Goal: Task Accomplishment & Management: Use online tool/utility

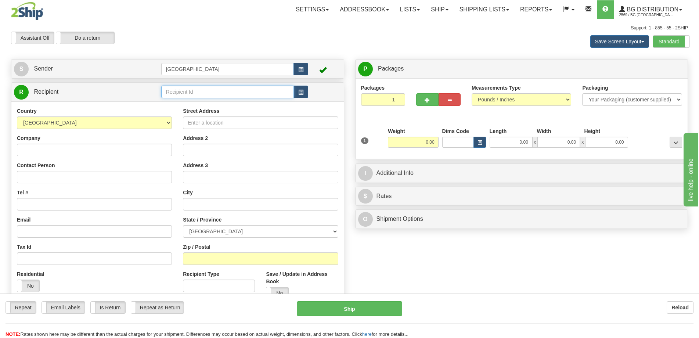
click at [220, 91] on input "text" at bounding box center [227, 92] width 133 height 12
click at [207, 102] on div "910598" at bounding box center [226, 103] width 126 height 8
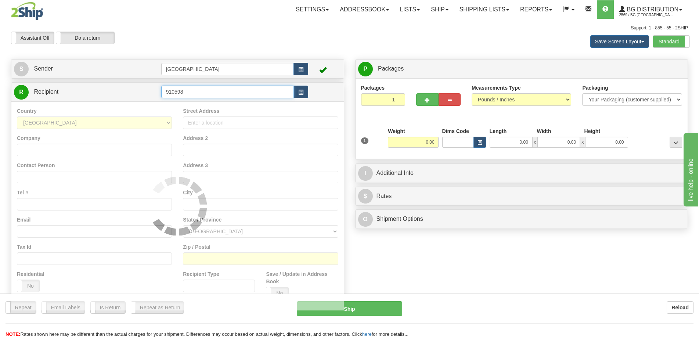
type input "910598"
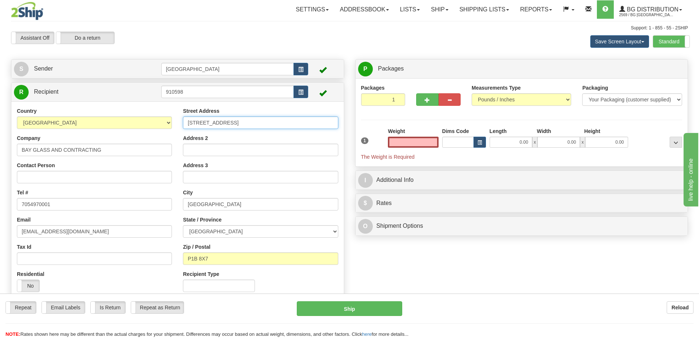
type input "0.00"
drag, startPoint x: 289, startPoint y: 123, endPoint x: 151, endPoint y: 125, distance: 138.1
click at [151, 125] on div "Country AFGHANISTAN ALAND ISLANDS ALBANIA ALGERIA AMERICAN SAMOA ANDORRA ANGOLA…" at bounding box center [177, 202] width 332 height 190
click at [289, 120] on input "141 GOLF CLUB ROAD" at bounding box center [260, 122] width 155 height 12
click at [506, 143] on input "0.00" at bounding box center [511, 142] width 43 height 11
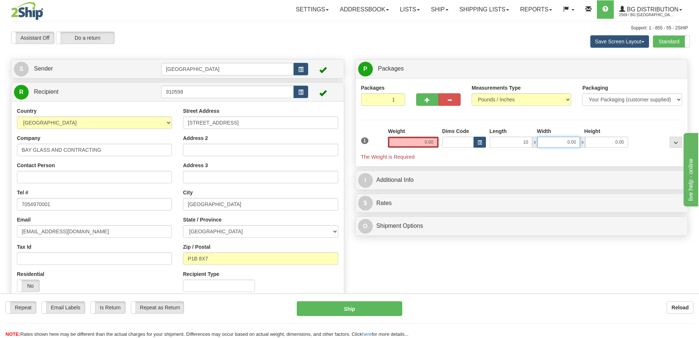
type input "10.00"
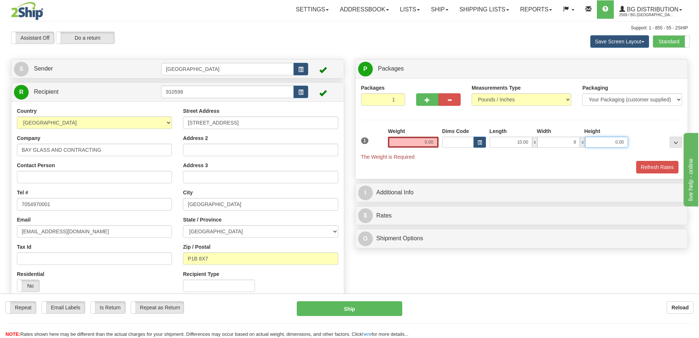
type input "9.00"
type input "4.00"
click at [433, 142] on input "0.00" at bounding box center [413, 142] width 50 height 11
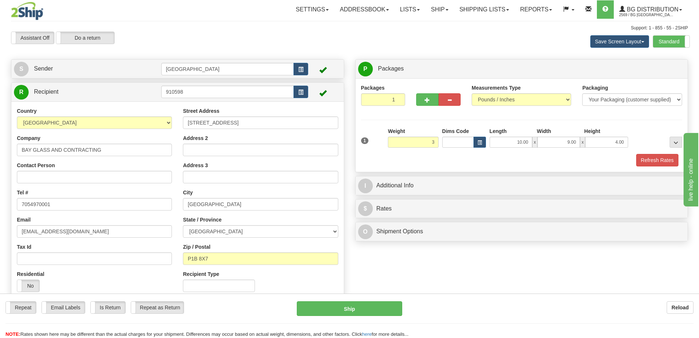
click at [635, 156] on div "Refresh Rates" at bounding box center [521, 160] width 325 height 12
type input "3.00"
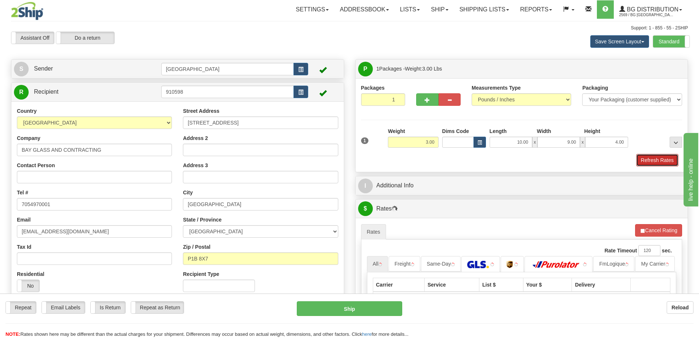
click at [644, 161] on button "Refresh Rates" at bounding box center [657, 160] width 42 height 12
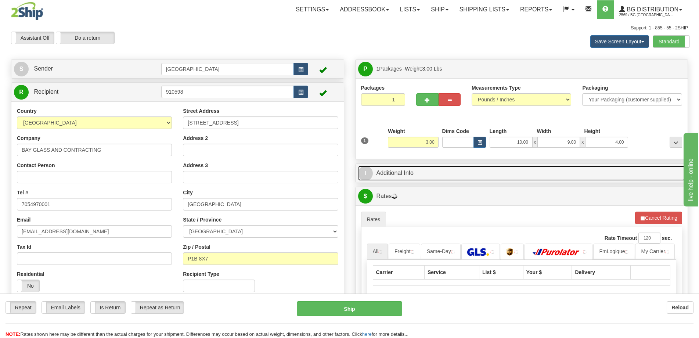
click at [596, 169] on link "I Additional Info" at bounding box center [521, 173] width 327 height 15
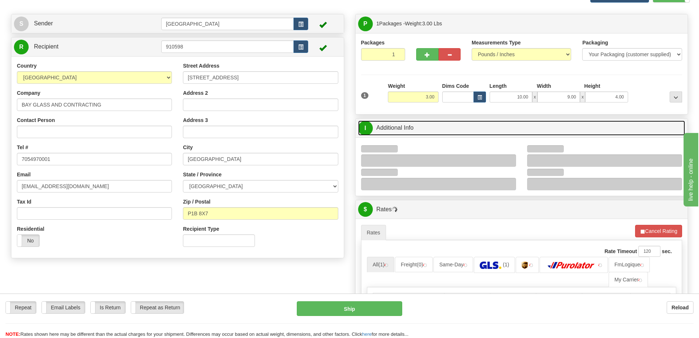
scroll to position [73, 0]
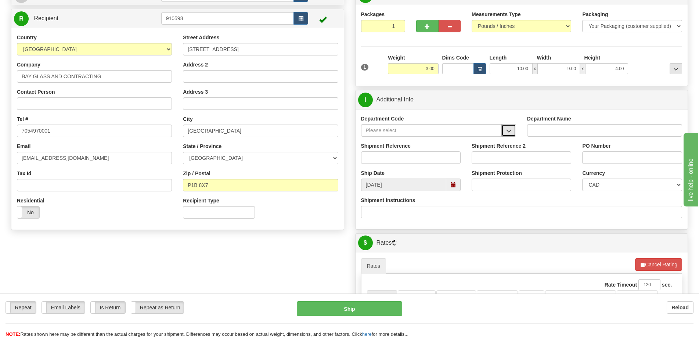
click at [508, 129] on span "button" at bounding box center [508, 131] width 5 height 5
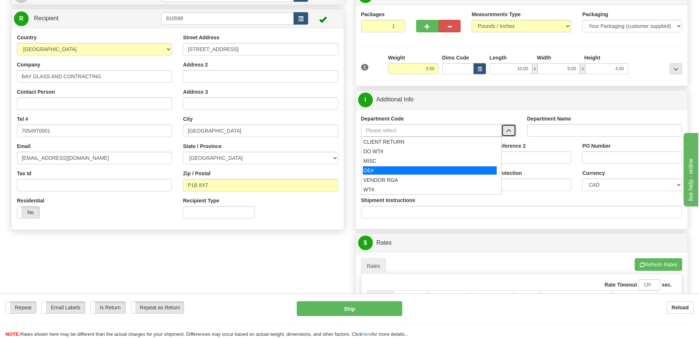
click at [410, 173] on div "OE#" at bounding box center [430, 170] width 134 height 8
type input "OE#"
type input "ORDERS"
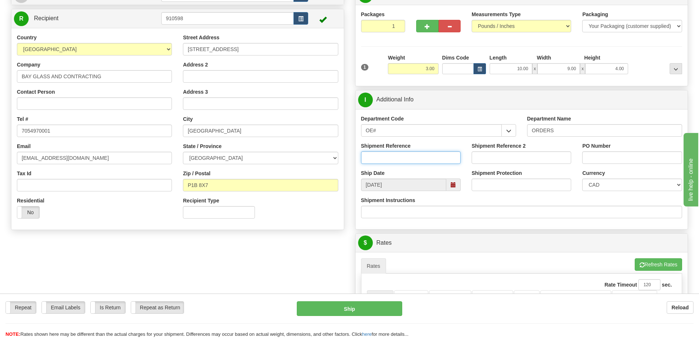
click at [411, 160] on input "Shipment Reference" at bounding box center [411, 157] width 100 height 12
type input "10205223-00"
click at [619, 163] on div "PO Number" at bounding box center [632, 155] width 111 height 27
click at [620, 158] on input "PO Number" at bounding box center [632, 157] width 100 height 12
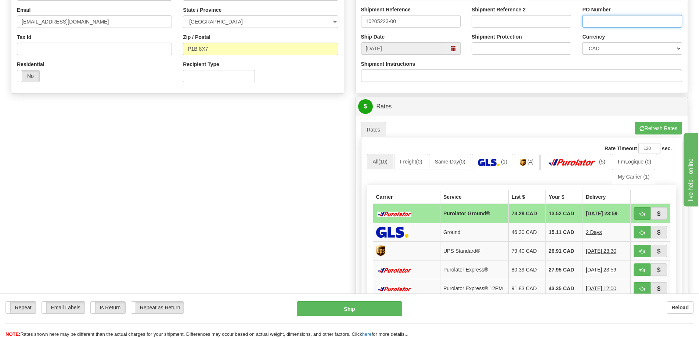
scroll to position [220, 0]
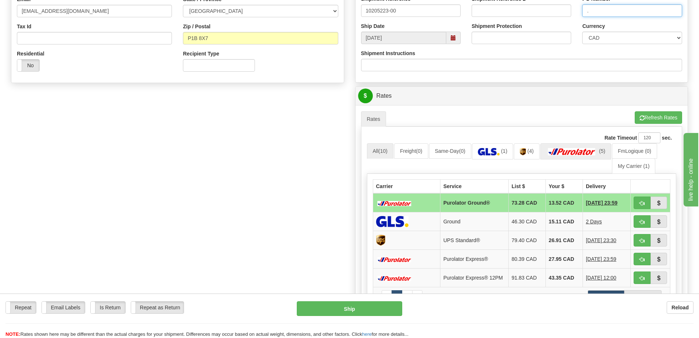
type input "."
click at [592, 146] on link "(5)" at bounding box center [575, 151] width 71 height 16
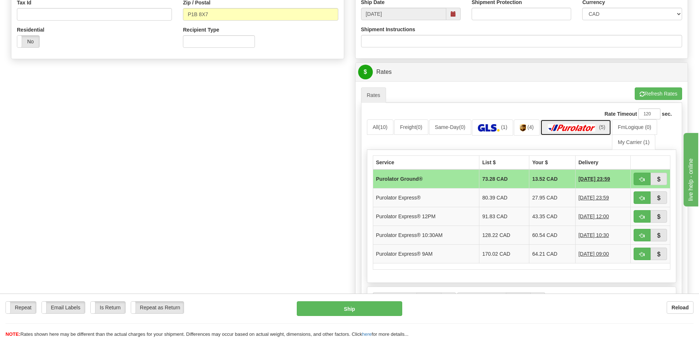
scroll to position [257, 0]
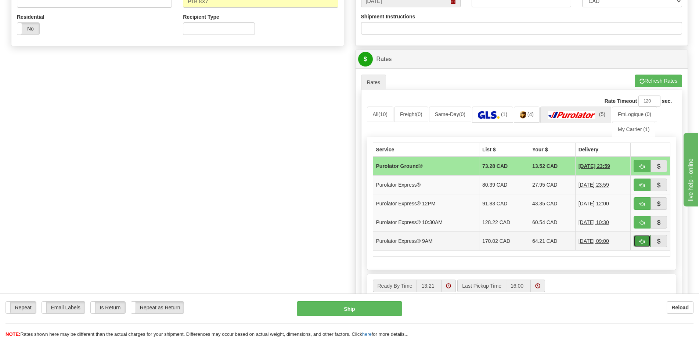
click at [640, 239] on span "button" at bounding box center [641, 241] width 5 height 5
type input "200"
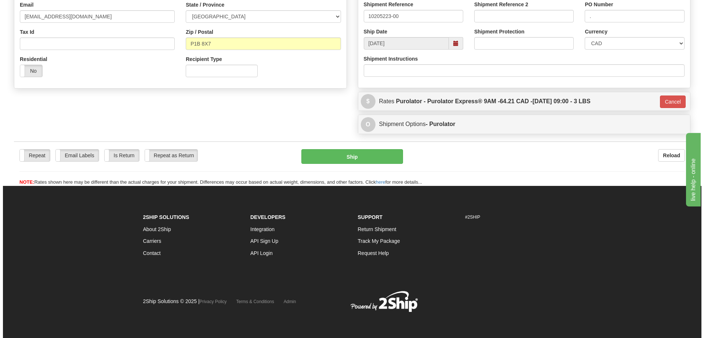
scroll to position [215, 0]
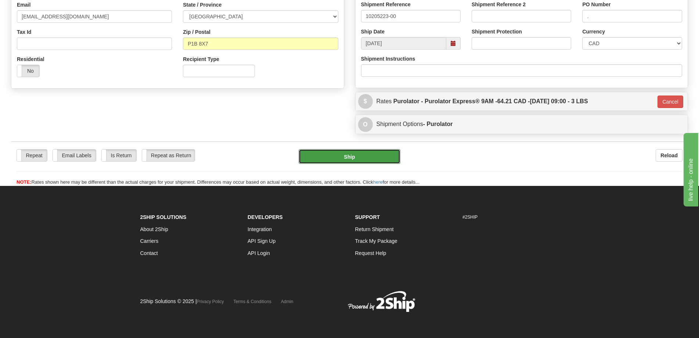
click at [350, 156] on button "Ship" at bounding box center [350, 156] width 102 height 15
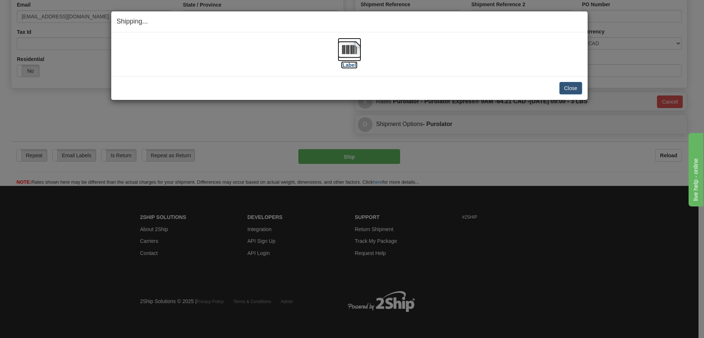
click at [359, 51] on img at bounding box center [350, 50] width 24 height 24
click at [565, 84] on button "Close" at bounding box center [571, 88] width 23 height 12
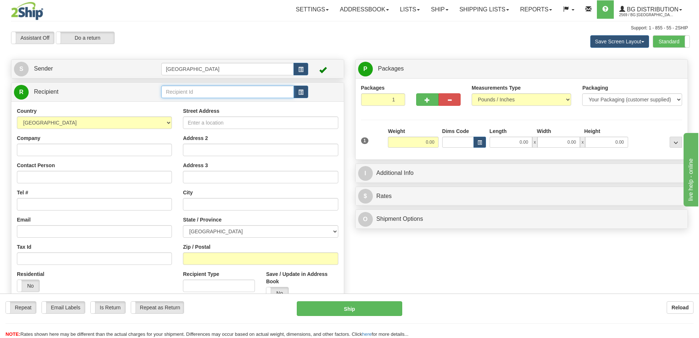
click at [198, 93] on input "text" at bounding box center [227, 92] width 133 height 12
click at [201, 98] on ul "1186" at bounding box center [227, 103] width 133 height 10
click at [203, 102] on div "1186" at bounding box center [226, 103] width 126 height 8
type input "1186"
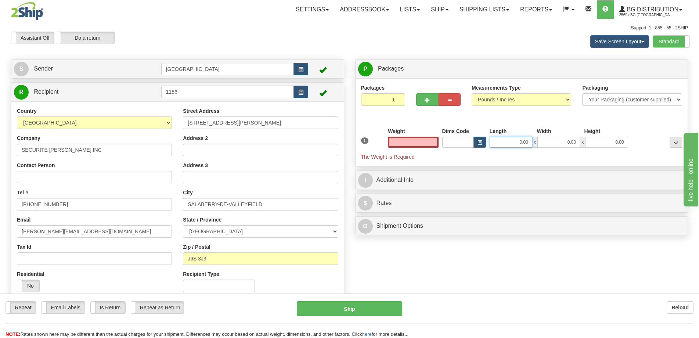
type input "0.00"
click at [528, 138] on input "0.00" at bounding box center [511, 142] width 43 height 11
type input "47.00"
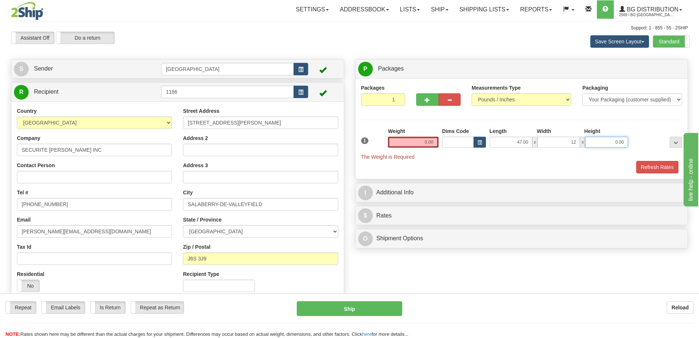
type input "12.00"
type input "10.00"
click at [437, 145] on input "0.00" at bounding box center [413, 142] width 50 height 11
click at [427, 142] on input "text" at bounding box center [413, 142] width 50 height 11
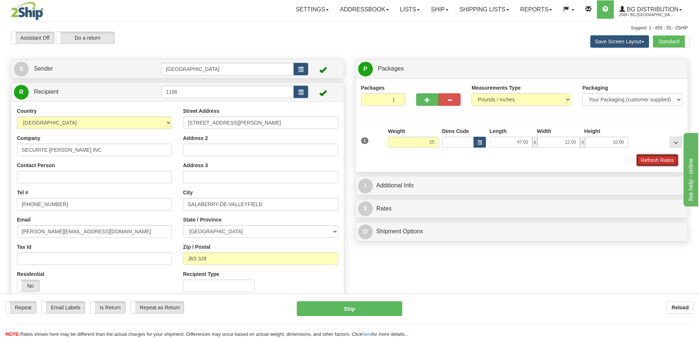
click at [642, 160] on button "Refresh Rates" at bounding box center [657, 160] width 42 height 12
type input "25.00"
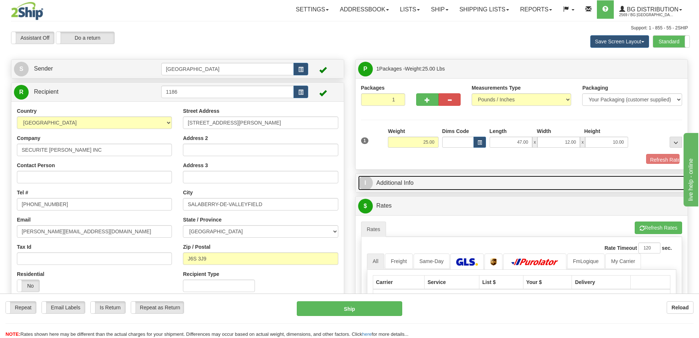
click at [607, 176] on link "I Additional Info" at bounding box center [521, 183] width 327 height 15
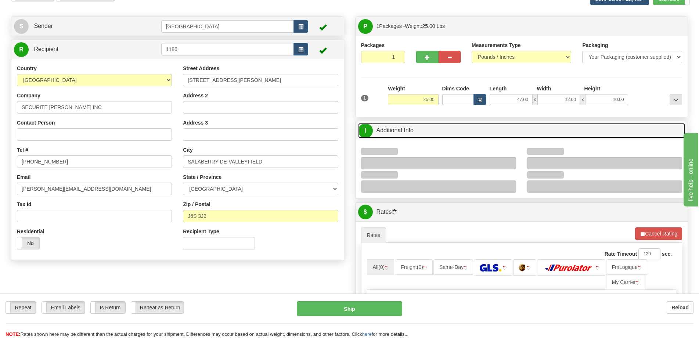
scroll to position [73, 0]
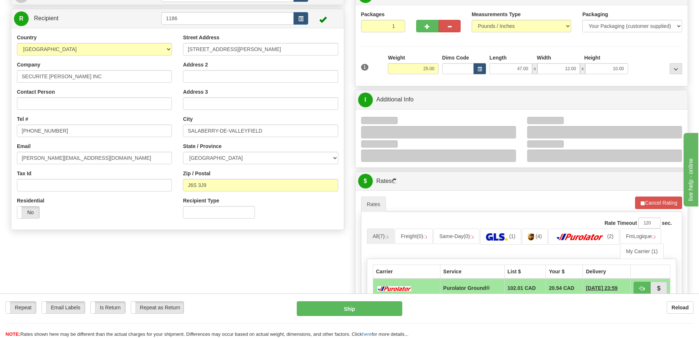
click at [509, 127] on div at bounding box center [438, 132] width 155 height 12
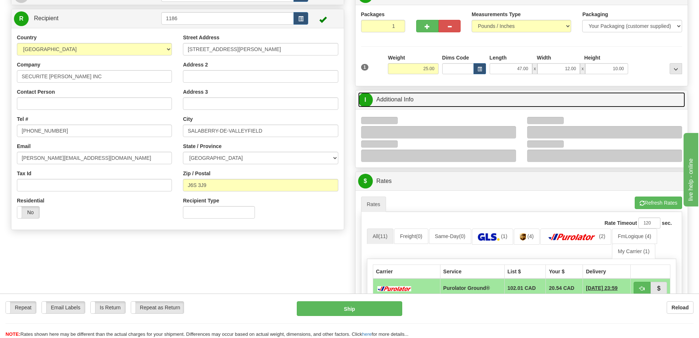
click at [455, 94] on link "I Additional Info" at bounding box center [521, 99] width 327 height 15
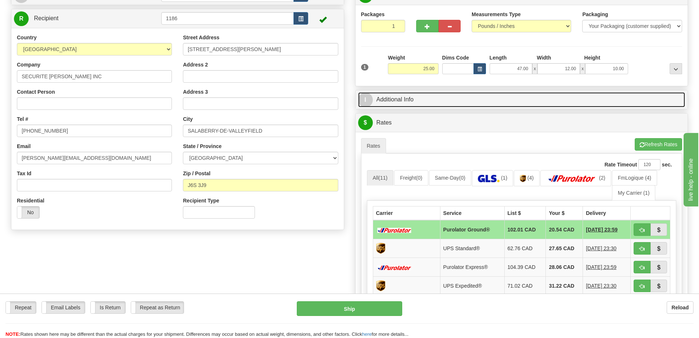
click at [444, 99] on link "I Additional Info" at bounding box center [521, 99] width 327 height 15
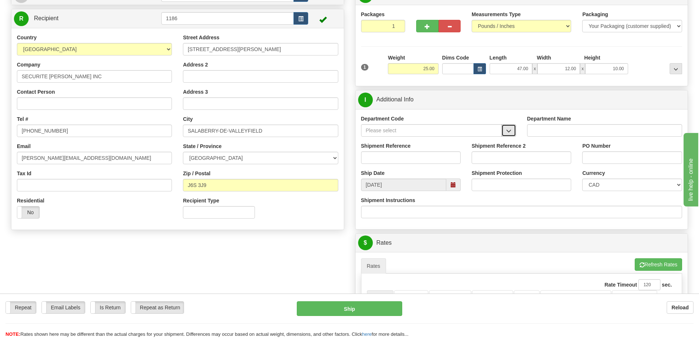
click at [510, 133] on span "button" at bounding box center [508, 131] width 5 height 5
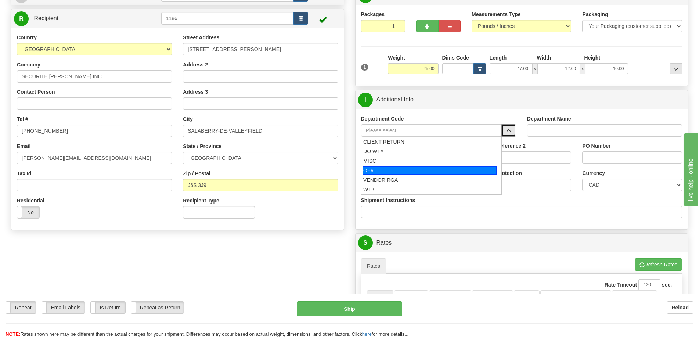
click at [421, 166] on li "OE#" at bounding box center [431, 171] width 140 height 10
type input "OE#"
type input "ORDERS"
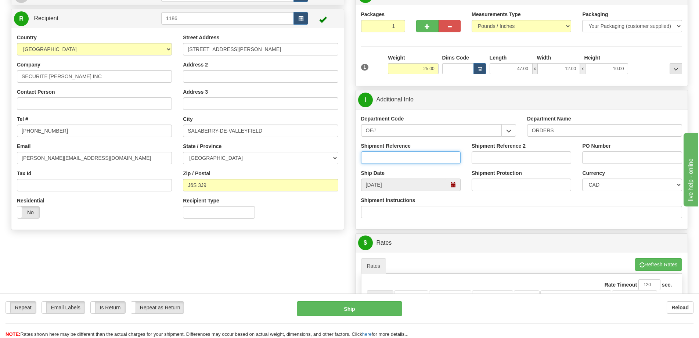
click at [421, 151] on input "Shipment Reference" at bounding box center [411, 157] width 100 height 12
type input "50321801-07,50321230-03,50323724-00"
click at [623, 163] on input "PO Number" at bounding box center [632, 157] width 100 height 12
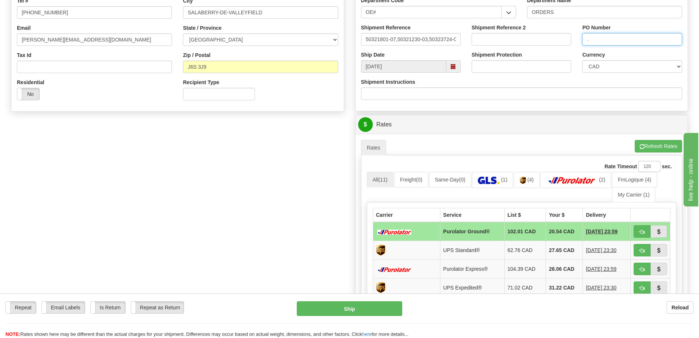
scroll to position [257, 0]
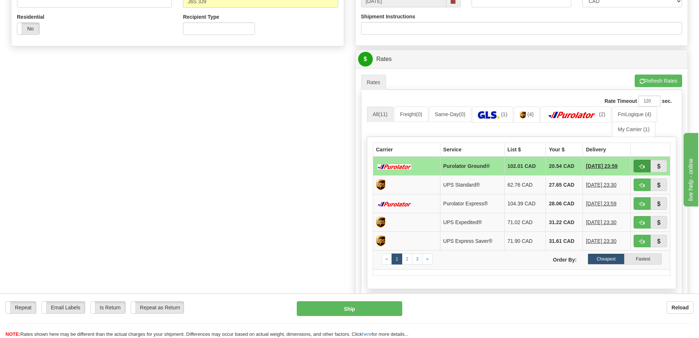
type input "."
click at [640, 163] on button "button" at bounding box center [641, 166] width 17 height 12
type input "260"
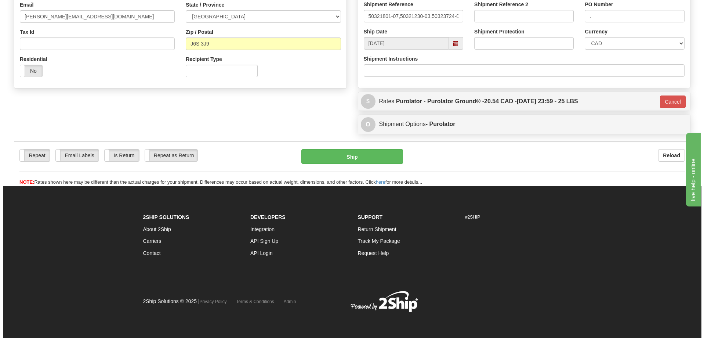
scroll to position [215, 0]
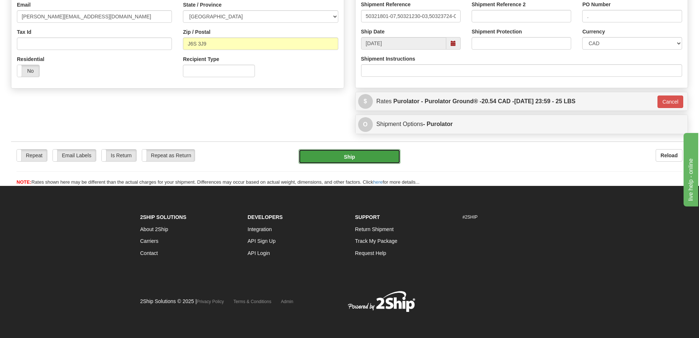
click at [354, 156] on button "Ship" at bounding box center [350, 156] width 102 height 15
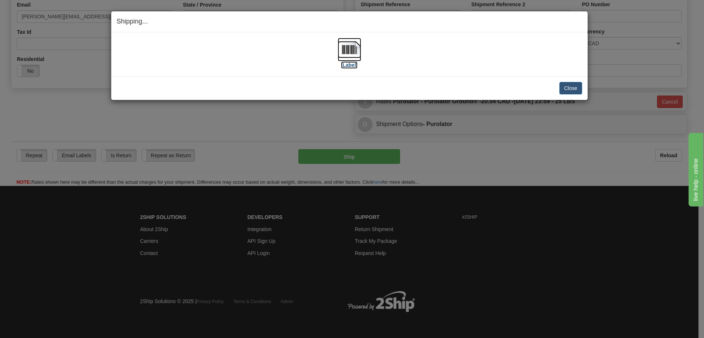
click at [357, 45] on img at bounding box center [350, 50] width 24 height 24
click at [569, 90] on button "Close" at bounding box center [571, 88] width 23 height 12
